Goal: Task Accomplishment & Management: Use online tool/utility

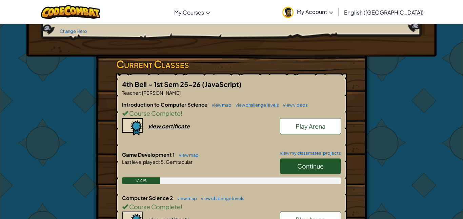
scroll to position [93, 0]
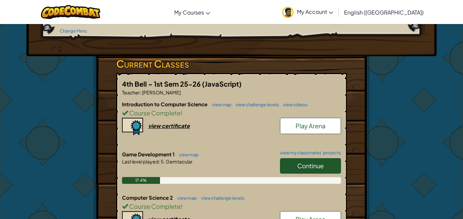
click at [311, 162] on span "Continue" at bounding box center [310, 166] width 26 height 8
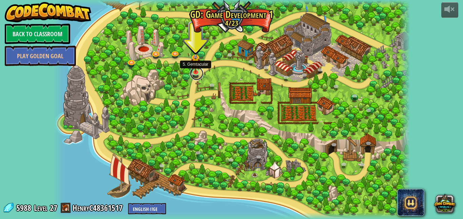
click at [201, 71] on link at bounding box center [197, 74] width 14 height 14
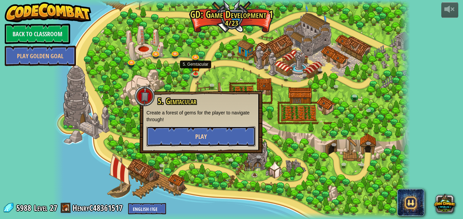
click at [214, 130] on button "Play" at bounding box center [200, 136] width 109 height 20
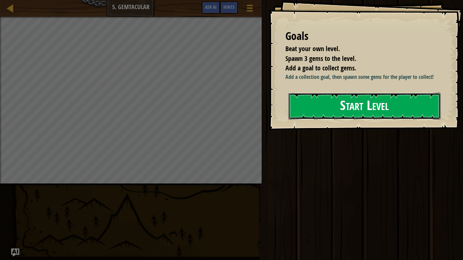
click at [323, 118] on button "Start Level" at bounding box center [364, 106] width 152 height 27
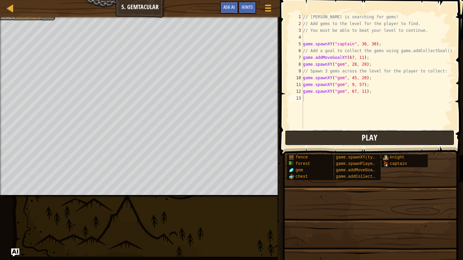
click at [324, 140] on button "Play" at bounding box center [370, 138] width 170 height 16
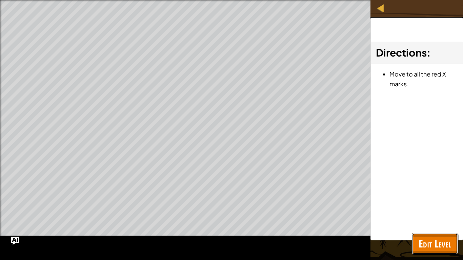
click at [434, 219] on span "Edit Level" at bounding box center [434, 244] width 33 height 14
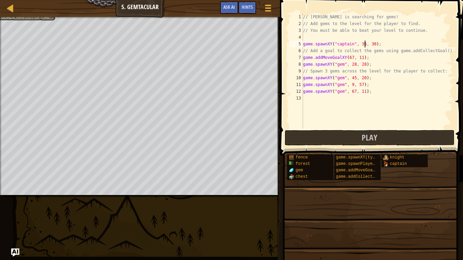
click at [364, 43] on div "// [PERSON_NAME] is searching for gems! // Add gems to the level for the player…" at bounding box center [377, 78] width 151 height 129
type textarea "game.spawnXY("captain", 9, 18);"
click at [416, 144] on button "Play" at bounding box center [370, 138] width 170 height 16
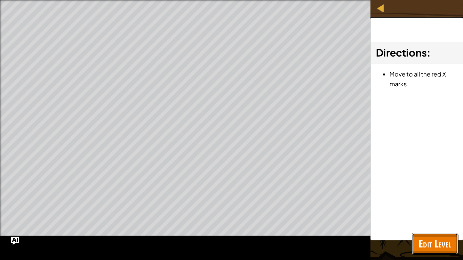
click at [443, 219] on button "Edit Level" at bounding box center [435, 244] width 46 height 22
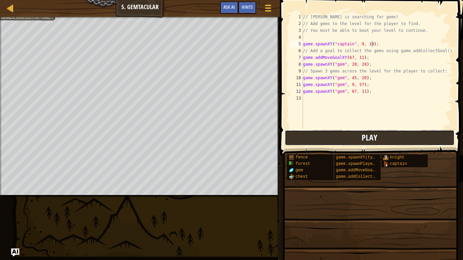
click at [387, 140] on button "Play" at bounding box center [370, 138] width 170 height 16
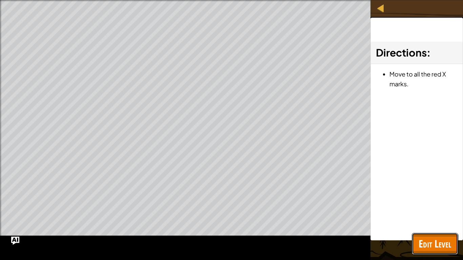
drag, startPoint x: 429, startPoint y: 242, endPoint x: 411, endPoint y: 228, distance: 22.7
click at [428, 219] on span "Edit Level" at bounding box center [434, 244] width 33 height 14
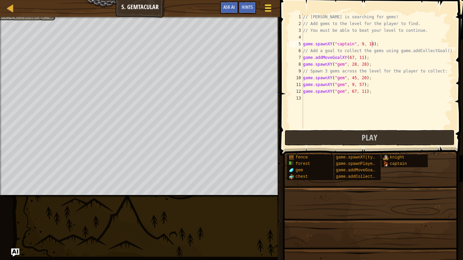
click at [270, 3] on div at bounding box center [267, 8] width 9 height 10
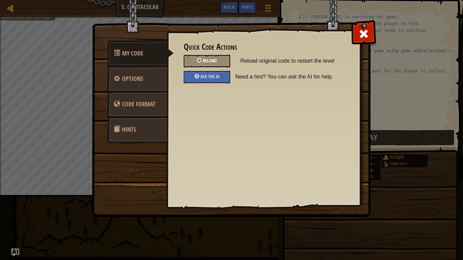
click at [214, 59] on span "Reload" at bounding box center [210, 60] width 14 height 6
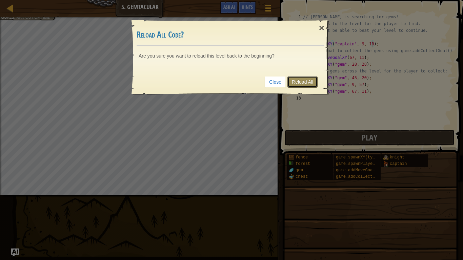
click at [314, 82] on link "Reload All" at bounding box center [302, 82] width 30 height 12
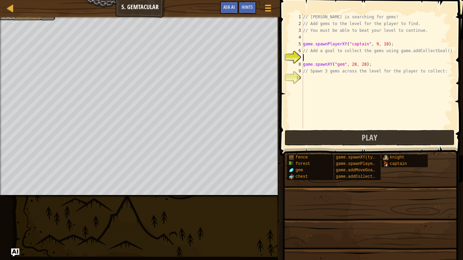
scroll to position [3, 0]
click at [324, 133] on button "Play" at bounding box center [370, 138] width 170 height 16
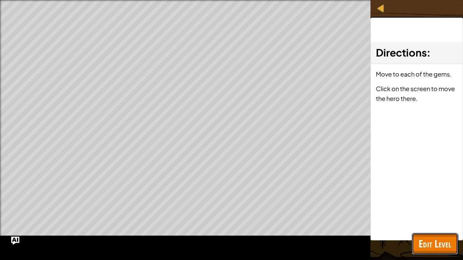
click at [424, 219] on span "Edit Level" at bounding box center [434, 244] width 33 height 14
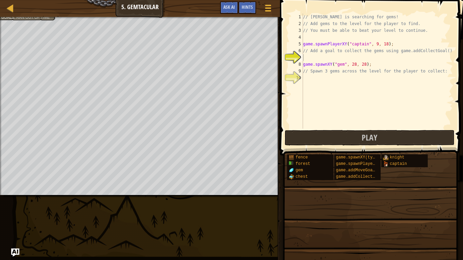
type textarea "game.spawnXY("gem", 28, 28);"
click at [304, 61] on div "// [PERSON_NAME] is searching for gems! // Add gems to the level for the player…" at bounding box center [377, 78] width 151 height 129
click at [308, 59] on div "// [PERSON_NAME] is searching for gems! // Add gems to the level for the player…" at bounding box center [377, 78] width 151 height 129
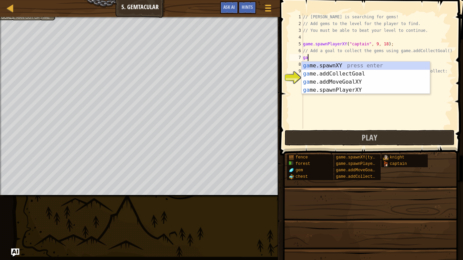
type textarea "game"
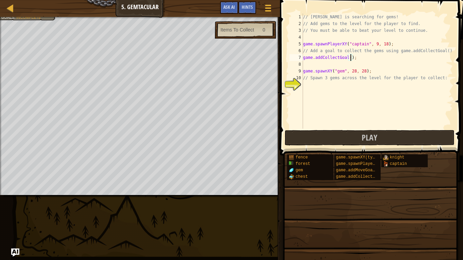
type textarea "game.addCollectGoal(3);"
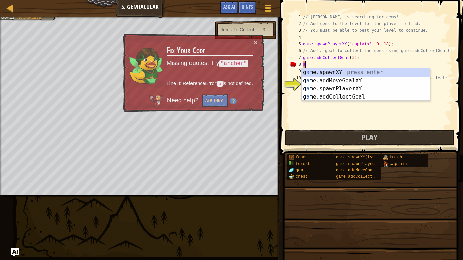
scroll to position [3, 0]
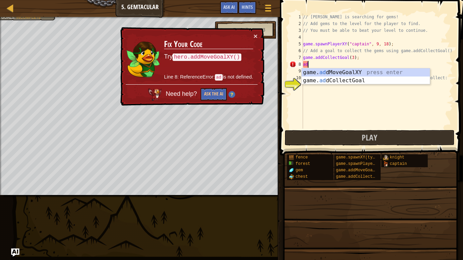
type textarea "a"
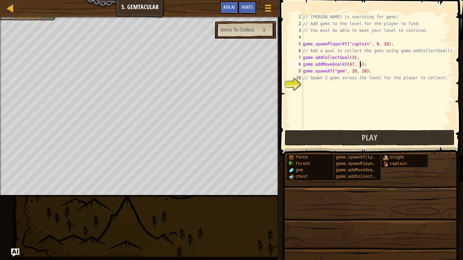
scroll to position [3, 8]
type textarea "game.addMoveGoalXY(67, 10);"
click at [321, 86] on div "// [PERSON_NAME] is searching for gems! // Add gems to the level for the player…" at bounding box center [377, 78] width 151 height 129
type textarea "game.spawnXY("gem", 9, 55);"
type textarea "game.spawnXY("gem", 9, 58);"
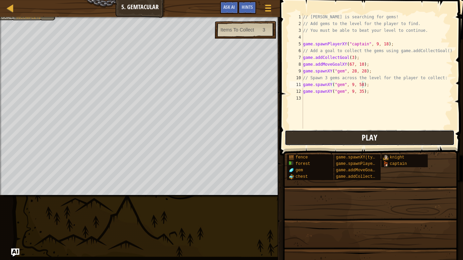
click at [330, 135] on button "Play" at bounding box center [370, 138] width 170 height 16
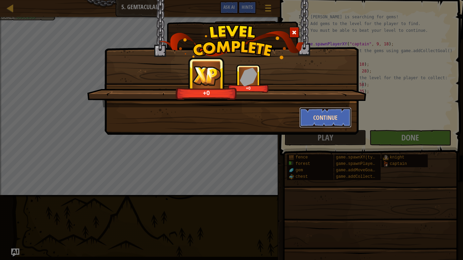
click at [329, 115] on button "Continue" at bounding box center [325, 117] width 53 height 20
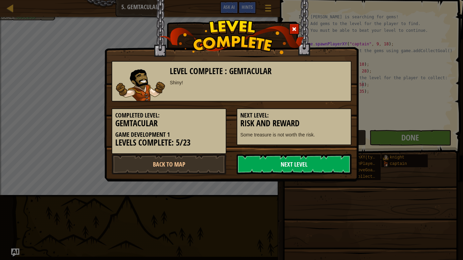
click at [300, 168] on link "Next Level" at bounding box center [293, 164] width 115 height 20
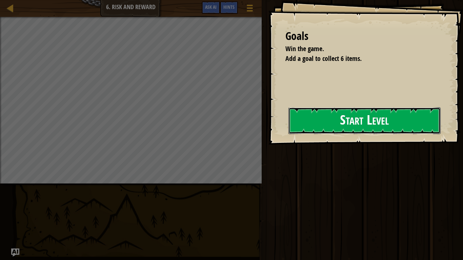
click at [354, 118] on button "Start Level" at bounding box center [364, 120] width 152 height 27
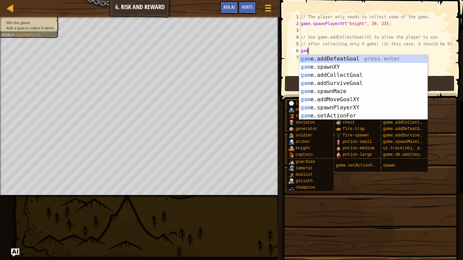
type textarea "game"
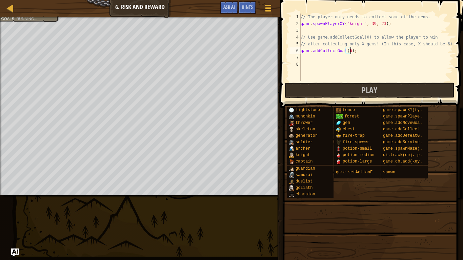
scroll to position [3, 7]
type textarea "game.addCollectGoal(6);"
click at [301, 95] on button "Play" at bounding box center [370, 91] width 170 height 16
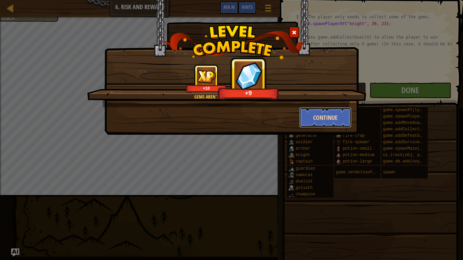
click at [318, 118] on button "Continue" at bounding box center [325, 117] width 53 height 20
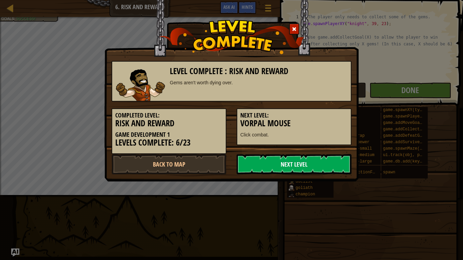
click at [291, 167] on link "Next Level" at bounding box center [293, 164] width 115 height 20
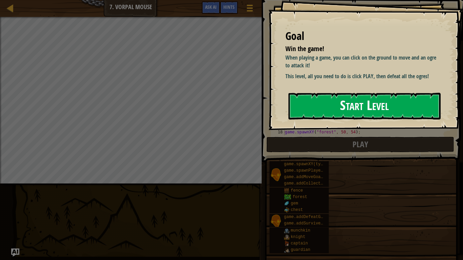
click at [340, 118] on button "Start Level" at bounding box center [364, 106] width 152 height 27
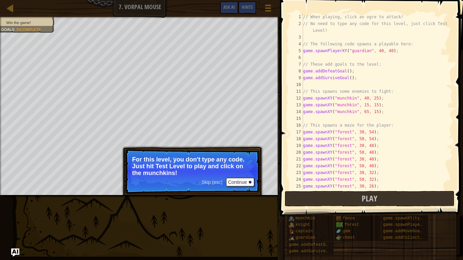
click at [212, 185] on span "Skip (esc)" at bounding box center [211, 182] width 21 height 5
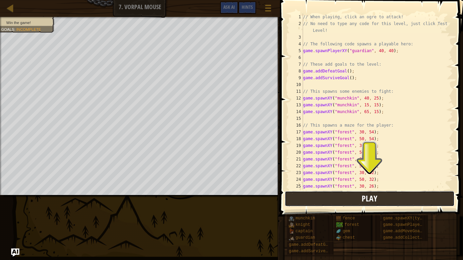
click at [310, 201] on button "Play" at bounding box center [370, 199] width 170 height 16
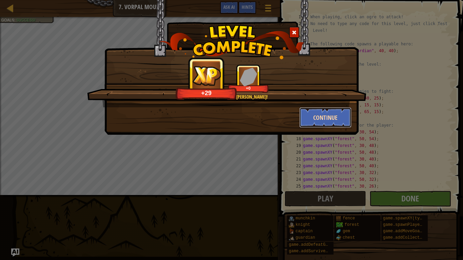
click at [329, 112] on button "Continue" at bounding box center [325, 117] width 53 height 20
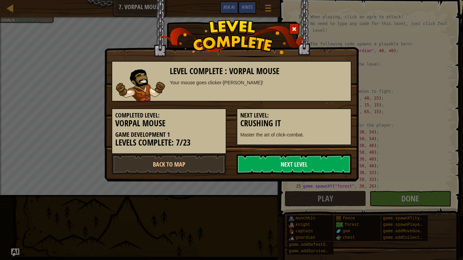
click at [319, 169] on link "Next Level" at bounding box center [293, 164] width 115 height 20
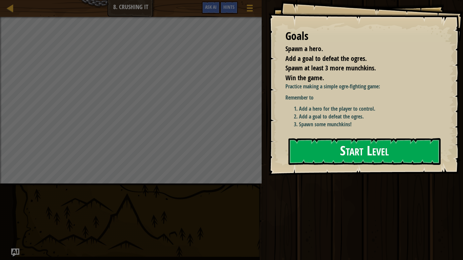
click at [340, 154] on button "Start Level" at bounding box center [364, 151] width 152 height 27
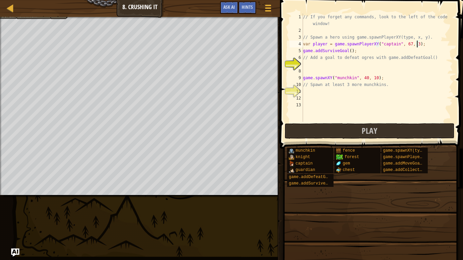
scroll to position [3, 17]
type textarea "var player = game.spawnPlayerXY("captain", 67, 34);"
click at [306, 67] on div "// If you forget any commands, look to the left of the code window! // Spawn a …" at bounding box center [377, 78] width 151 height 129
type textarea "ga"
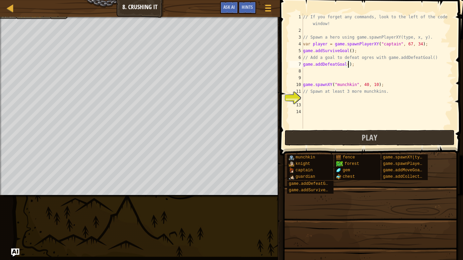
type textarea "game.addDefeatGoal(4);"
type textarea "// Spawn at least 3 more munchkins."
type textarea "game.spawnXY("munchkin", 12, 30);"
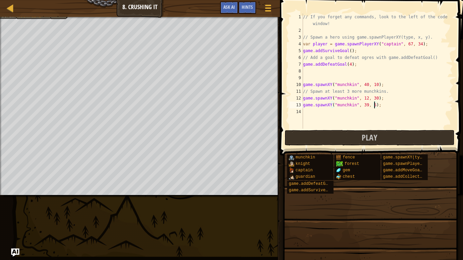
type textarea "game.spawnXY("munchkin", 39, 56);"
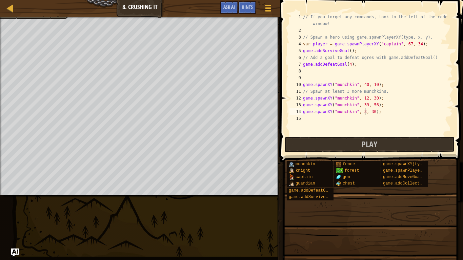
scroll to position [3, 9]
type textarea "game.spawnXY("munchkin", 36, 30);"
click at [339, 145] on button "Play" at bounding box center [370, 145] width 170 height 16
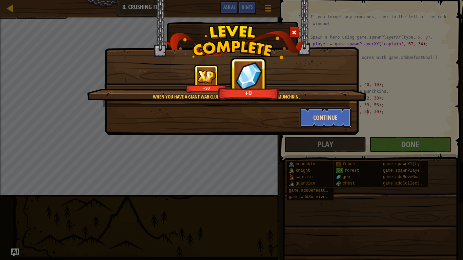
click at [321, 116] on button "Continue" at bounding box center [325, 117] width 53 height 20
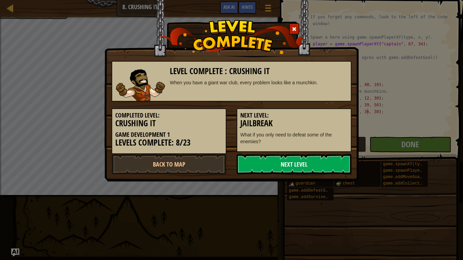
click at [248, 159] on link "Next Level" at bounding box center [293, 164] width 115 height 20
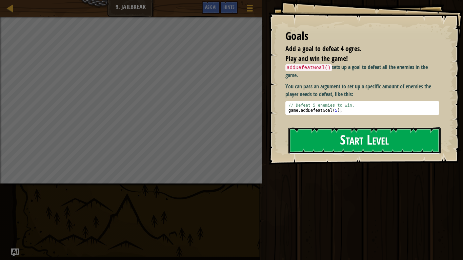
click at [319, 139] on button "Start Level" at bounding box center [364, 140] width 152 height 27
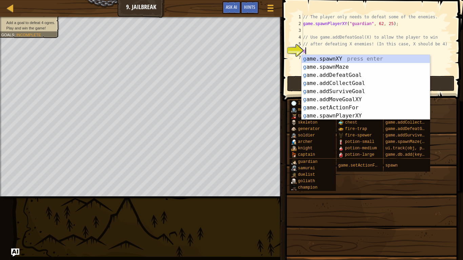
scroll to position [3, 0]
type textarea "gam"
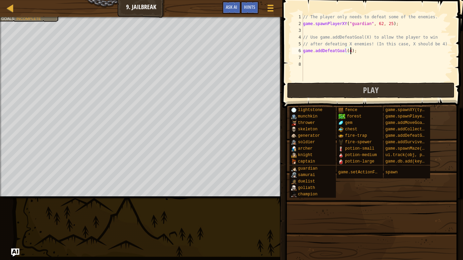
scroll to position [3, 7]
type textarea "game.addDefeatGoal(4);"
click at [318, 85] on button "Play" at bounding box center [370, 91] width 167 height 16
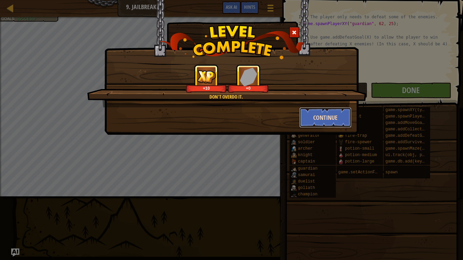
click at [333, 113] on button "Continue" at bounding box center [325, 117] width 53 height 20
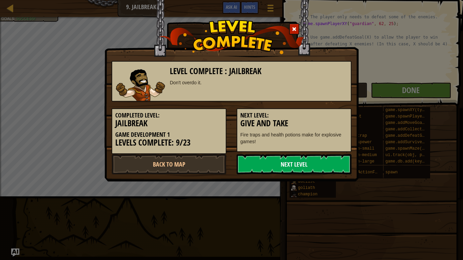
click at [275, 163] on link "Next Level" at bounding box center [293, 164] width 115 height 20
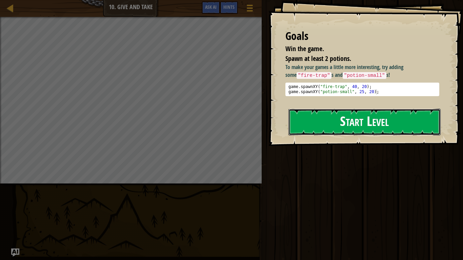
click at [347, 126] on button "Start Level" at bounding box center [364, 122] width 152 height 27
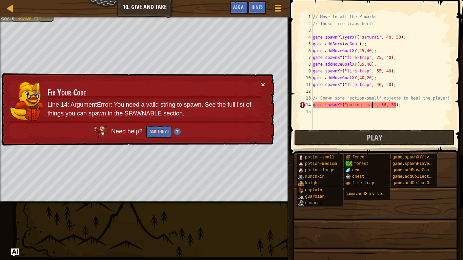
scroll to position [3, 9]
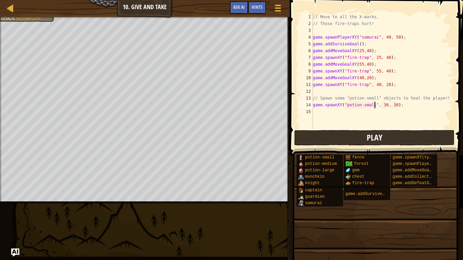
type textarea "game.spawnXY("potion-small", 36, 30);"
click at [411, 139] on button "Play" at bounding box center [374, 138] width 160 height 16
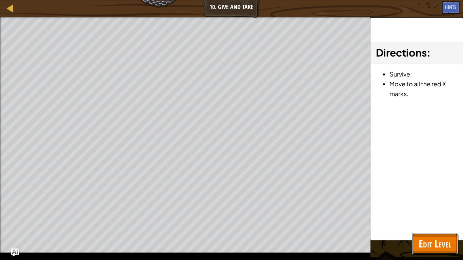
click at [416, 219] on button "Edit Level" at bounding box center [435, 244] width 46 height 22
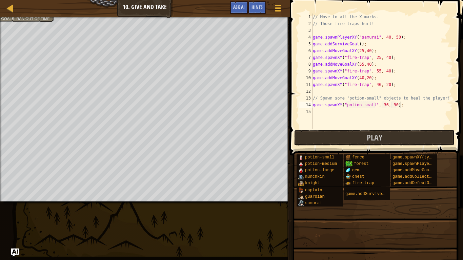
click at [429, 102] on div "// Move to all the X-marks. // Those fire-traps hurt! game . spawnPlayerXY ( "s…" at bounding box center [381, 78] width 141 height 129
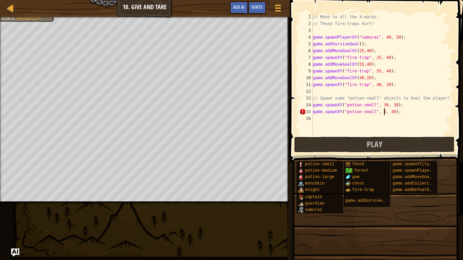
scroll to position [3, 11]
type textarea "game.spawnXY("potion-small", 50, 30);"
click at [391, 142] on button "Play" at bounding box center [374, 145] width 160 height 16
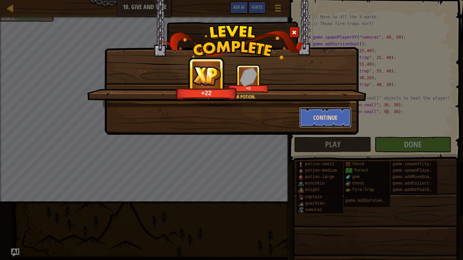
click at [335, 124] on button "Continue" at bounding box center [325, 117] width 53 height 20
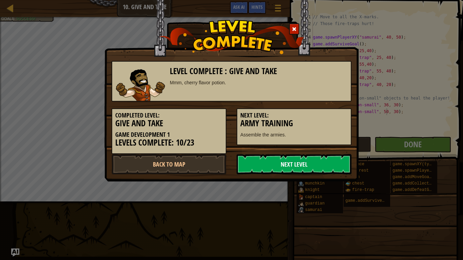
click at [321, 168] on link "Next Level" at bounding box center [293, 164] width 115 height 20
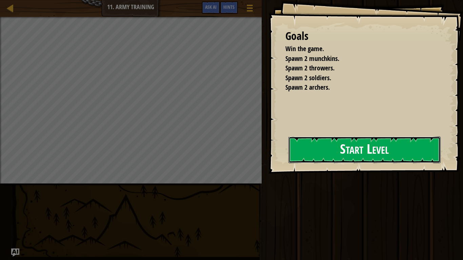
click at [371, 151] on button "Start Level" at bounding box center [364, 150] width 152 height 27
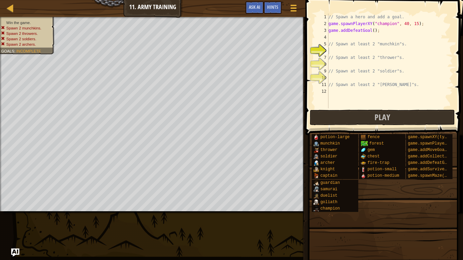
click at [395, 27] on div "// Spawn a hero and add a goal. game . spawnPlayerXY ( "champion" , 40 , 15 ) ;…" at bounding box center [390, 68] width 126 height 108
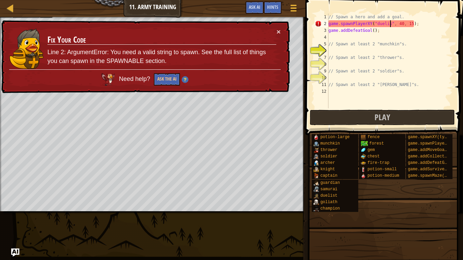
scroll to position [3, 9]
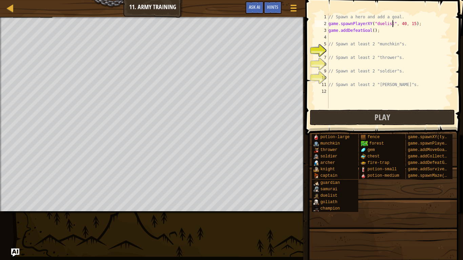
type textarea "game.addDefeatGoal();"
type textarea "// Spawn at least 2 "munchkin"s."
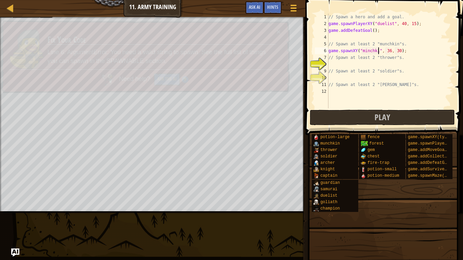
scroll to position [3, 7]
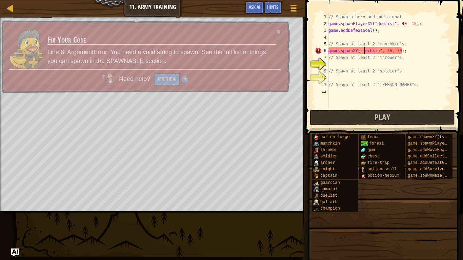
type textarea "game.spawnXY("munchkin", 36, 30);"
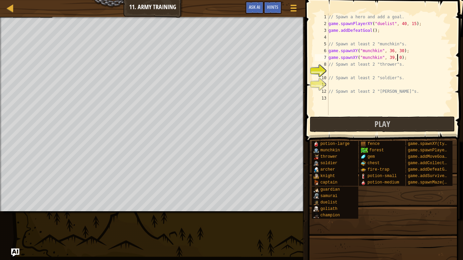
scroll to position [3, 10]
type textarea "// Spawn at least 2 "thrower"s."
type textarea ";"
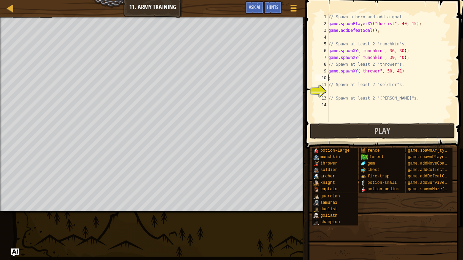
scroll to position [3, 0]
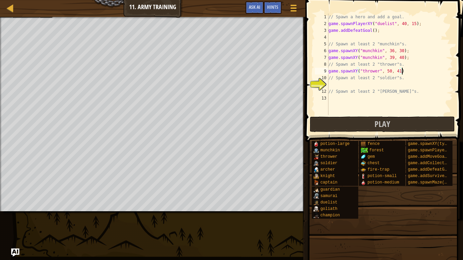
type textarea "game.spawnXY("thrower", 50, 41);"
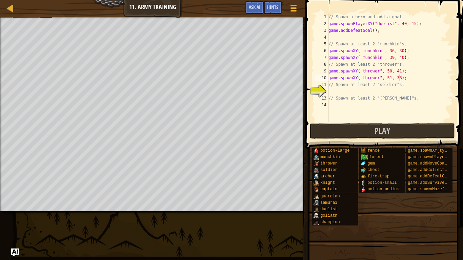
scroll to position [3, 10]
type textarea "// Spawn at least 2 "soldier"s."
type textarea "game.spawnXY("soldier", 15, 15);"
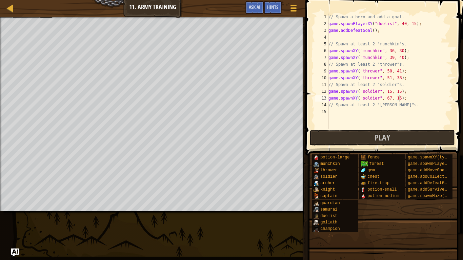
scroll to position [3, 10]
type textarea "// Spawn at least 2 "[PERSON_NAME]"s."
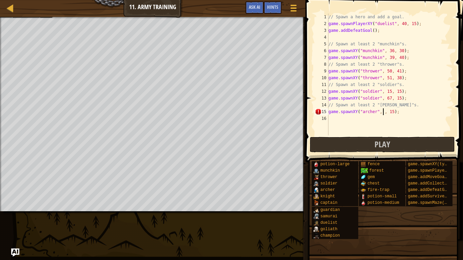
scroll to position [3, 8]
type textarea "game.spawnXY("[PERSON_NAME]", 26, 15);"
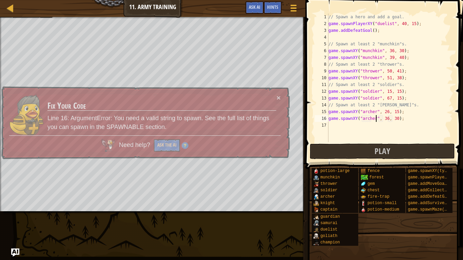
scroll to position [3, 7]
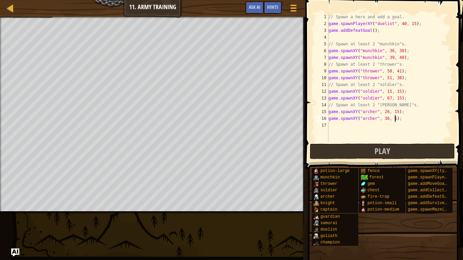
type textarea "game.spawnXY("[PERSON_NAME]", 36, 15);"
type textarea "game.spawnXY("[PERSON_NAME]", 54, 15);"
click at [400, 146] on button "Play" at bounding box center [382, 152] width 145 height 16
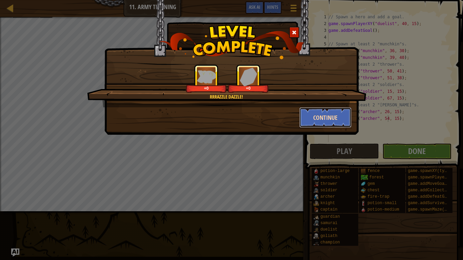
click at [323, 111] on button "Continue" at bounding box center [325, 117] width 53 height 20
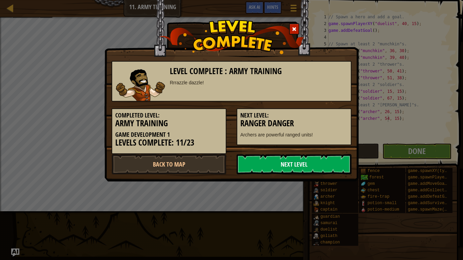
click at [327, 168] on link "Next Level" at bounding box center [293, 164] width 115 height 20
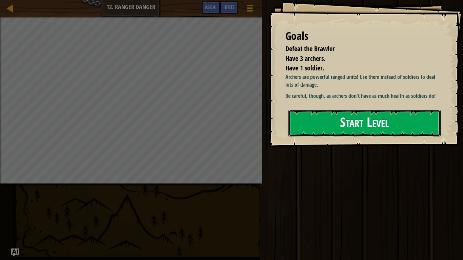
click at [340, 120] on button "Start Level" at bounding box center [364, 123] width 152 height 27
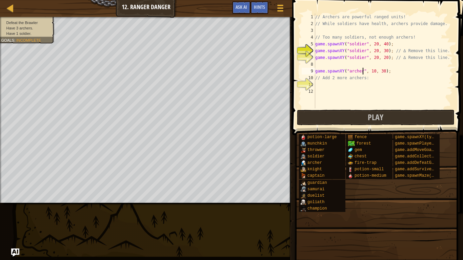
click at [361, 71] on div "// Archers are powerful ranged units! // While soldiers have health, archers pr…" at bounding box center [383, 68] width 139 height 108
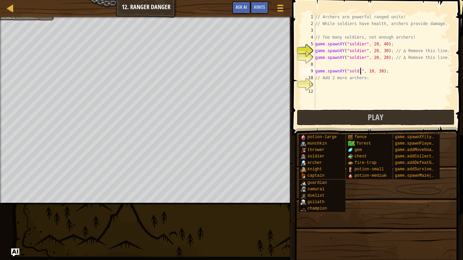
scroll to position [3, 7]
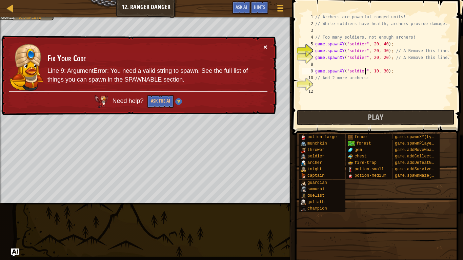
click at [264, 43] on button "×" at bounding box center [265, 46] width 4 height 7
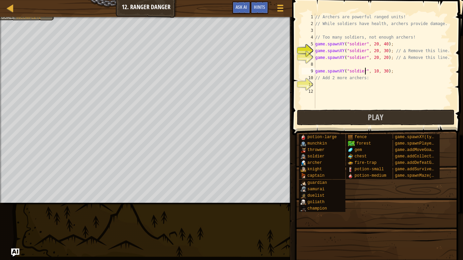
click at [364, 42] on div "// Archers are powerful ranged units! // While soldiers have health, archers pr…" at bounding box center [383, 68] width 139 height 108
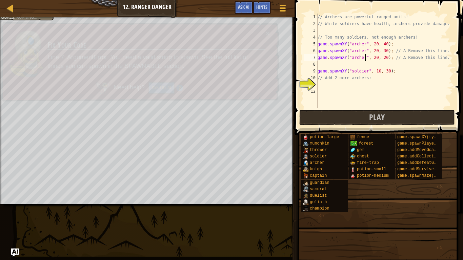
scroll to position [3, 7]
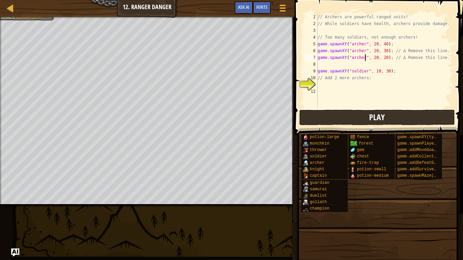
type textarea "game.spawnXY("[PERSON_NAME]", 20, 20); // ∆ Remove this line."
click at [330, 115] on button "Play" at bounding box center [376, 118] width 155 height 16
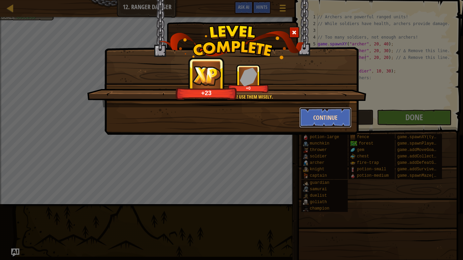
click at [330, 121] on button "Continue" at bounding box center [325, 117] width 53 height 20
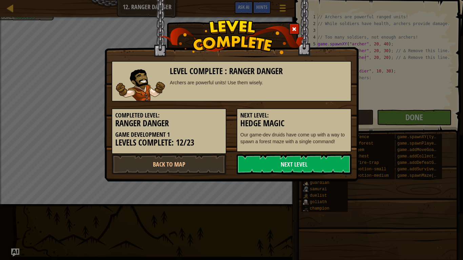
click at [272, 176] on div "Level Complete : Ranger Danger Archers are powerful units! Use them wisely. Com…" at bounding box center [231, 91] width 254 height 182
click at [264, 170] on link "Next Level" at bounding box center [293, 164] width 115 height 20
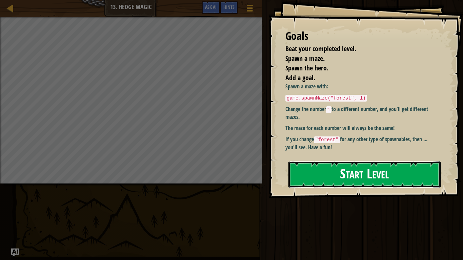
click at [331, 170] on button "Start Level" at bounding box center [364, 174] width 152 height 27
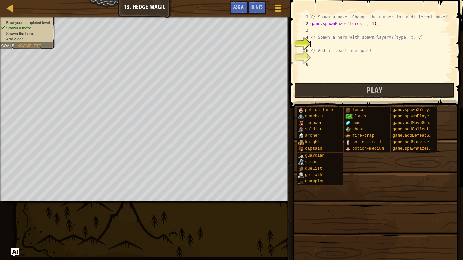
click at [347, 41] on div "// Spawn a maze. Change the number for a different maze! game . spawnMaze ( "fo…" at bounding box center [381, 54] width 144 height 81
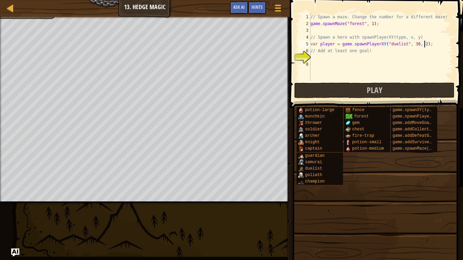
scroll to position [3, 17]
type textarea "// Add at least one goal!"
type textarea "game.addMoveGoalXY(60, 60);"
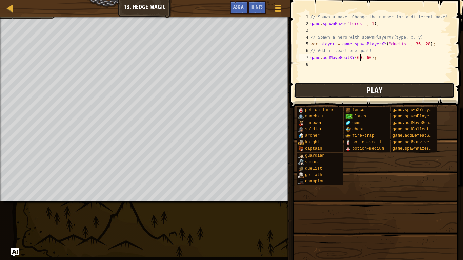
click at [357, 86] on button "Play" at bounding box center [374, 91] width 160 height 16
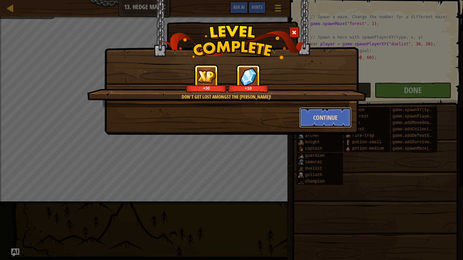
click at [331, 123] on button "Continue" at bounding box center [325, 117] width 53 height 20
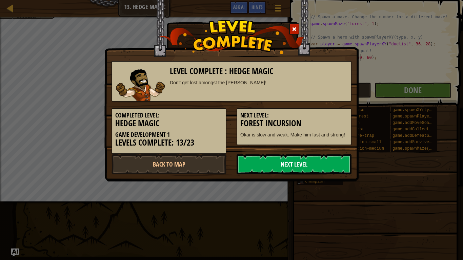
click at [297, 168] on link "Next Level" at bounding box center [293, 164] width 115 height 20
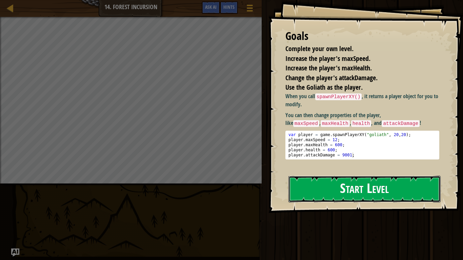
click at [323, 199] on button "Start Level" at bounding box center [364, 189] width 152 height 27
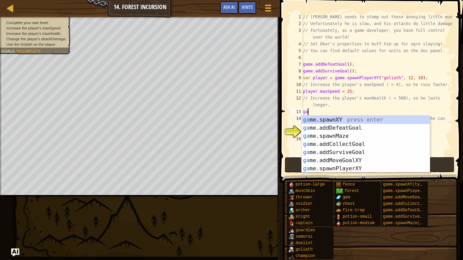
scroll to position [3, 0]
type textarea "g"
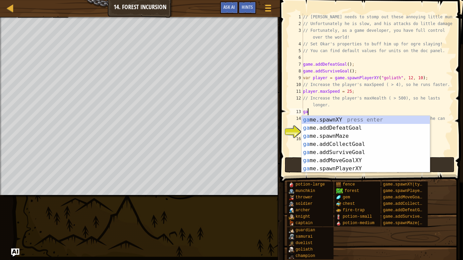
type textarea "g"
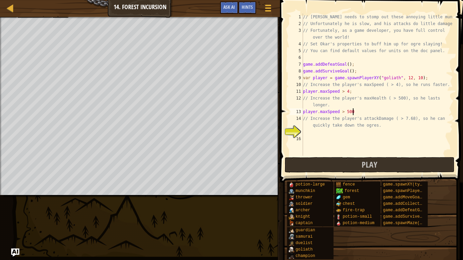
scroll to position [3, 7]
type textarea "// Increase the player's attackDamage ( > 7.68), so he can quickly take down th…"
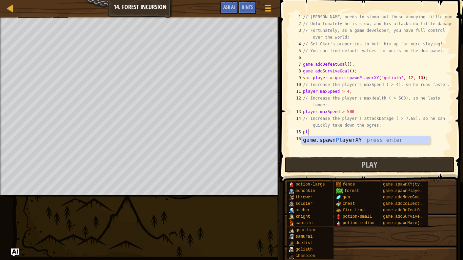
scroll to position [3, 1]
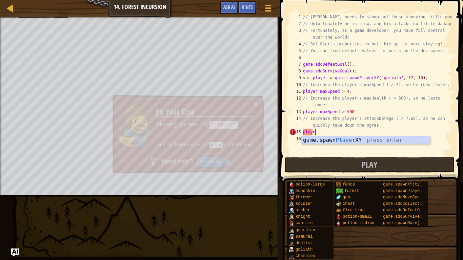
type textarea "player"
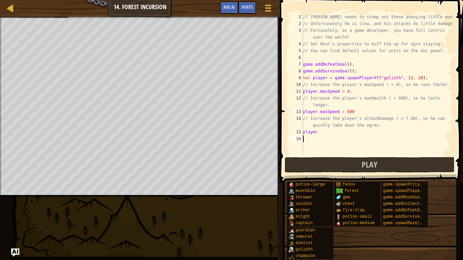
scroll to position [3, 0]
type textarea "player"
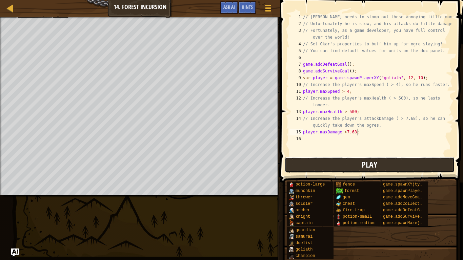
click at [372, 162] on span "Play" at bounding box center [369, 164] width 16 height 11
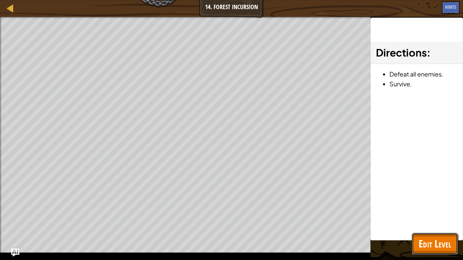
click at [441, 219] on button "Edit Level" at bounding box center [435, 244] width 46 height 22
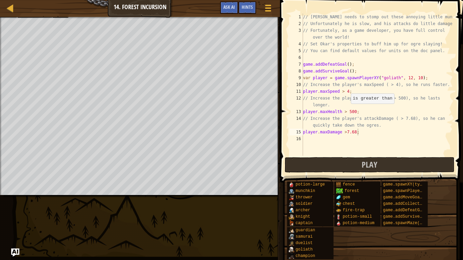
click at [347, 110] on div "// [PERSON_NAME] needs to stomp out these annoying little munchkins! // Unfortu…" at bounding box center [377, 92] width 151 height 156
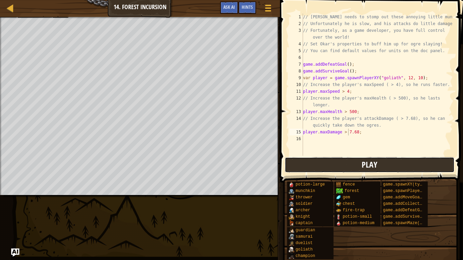
click at [349, 162] on button "Play" at bounding box center [370, 165] width 170 height 16
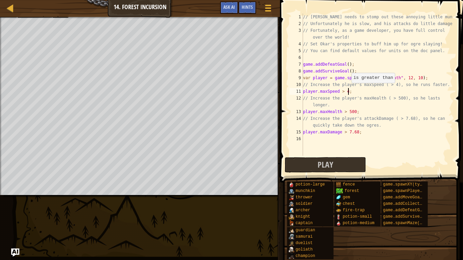
click at [348, 89] on div "// [PERSON_NAME] needs to stomp out these annoying little munchkins! // Unfortu…" at bounding box center [377, 92] width 151 height 156
click at [341, 165] on button "Play" at bounding box center [325, 165] width 81 height 16
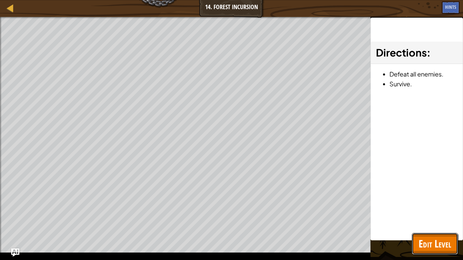
click at [435, 219] on span "Edit Level" at bounding box center [434, 244] width 33 height 14
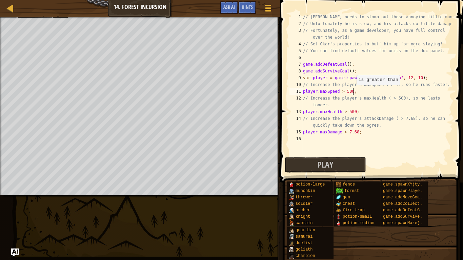
click at [353, 91] on div "// [PERSON_NAME] needs to stomp out these annoying little munchkins! // Unfortu…" at bounding box center [377, 92] width 151 height 156
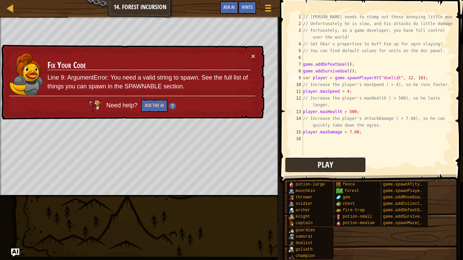
click at [324, 162] on span "Play" at bounding box center [325, 164] width 16 height 11
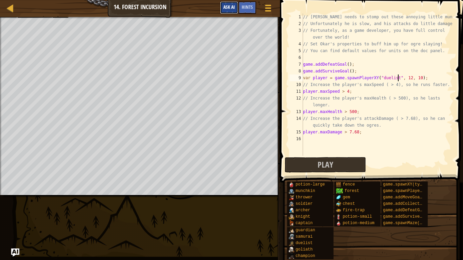
click at [229, 8] on span "Ask AI" at bounding box center [229, 7] width 12 height 6
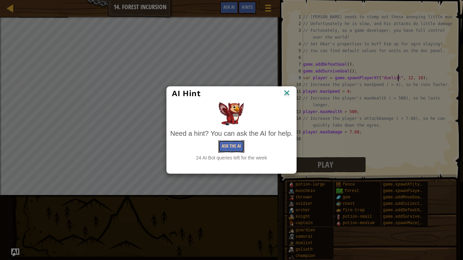
click at [226, 145] on button "Ask the AI" at bounding box center [231, 146] width 26 height 13
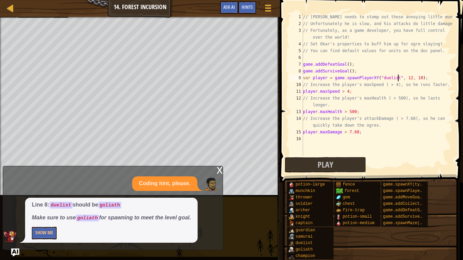
click at [218, 170] on div "x" at bounding box center [219, 169] width 6 height 7
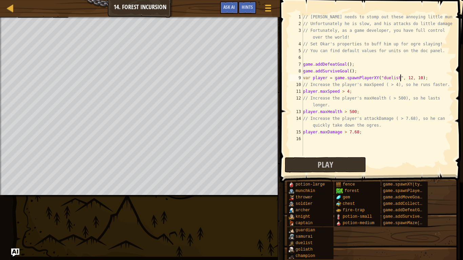
click at [399, 78] on div "// [PERSON_NAME] needs to stomp out these annoying little munchkins! // Unfortu…" at bounding box center [377, 92] width 151 height 156
click at [308, 158] on button "Play" at bounding box center [325, 165] width 81 height 16
click at [253, 7] on div "Hints" at bounding box center [247, 7] width 18 height 13
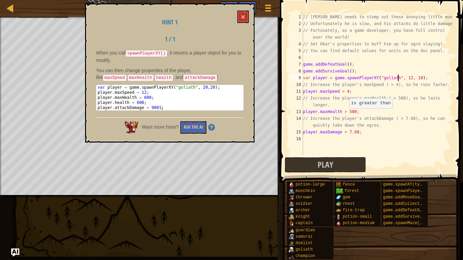
click at [345, 115] on div "// [PERSON_NAME] needs to stomp out these annoying little munchkins! // Unfortu…" at bounding box center [377, 92] width 151 height 156
click at [320, 166] on span "Play" at bounding box center [325, 164] width 16 height 11
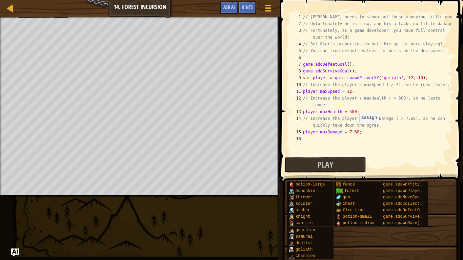
click at [355, 129] on div "// [PERSON_NAME] needs to stomp out these annoying little munchkins! // Unfortu…" at bounding box center [377, 92] width 151 height 156
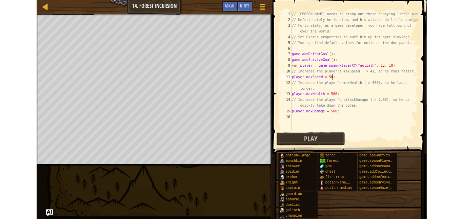
scroll to position [3, 7]
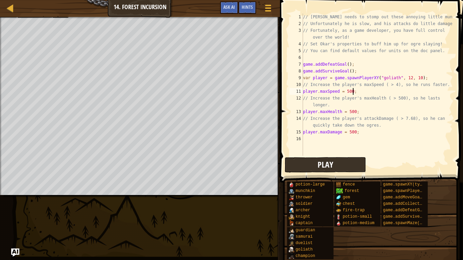
type textarea "player.maxSpeed = 500;"
click at [332, 161] on span "Play" at bounding box center [325, 164] width 16 height 11
click at [305, 162] on button "Play" at bounding box center [325, 165] width 81 height 16
